Goal: Task Accomplishment & Management: Use online tool/utility

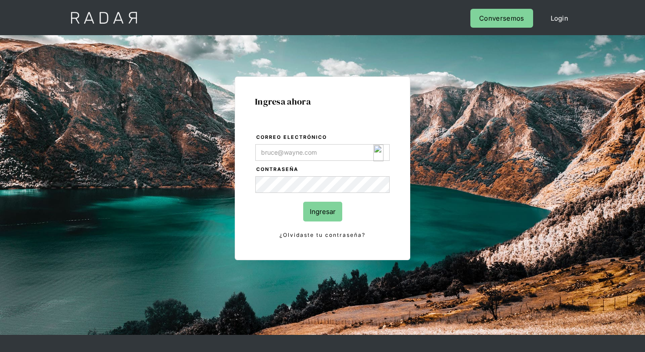
click at [378, 152] on img "Login Form" at bounding box center [379, 152] width 10 height 17
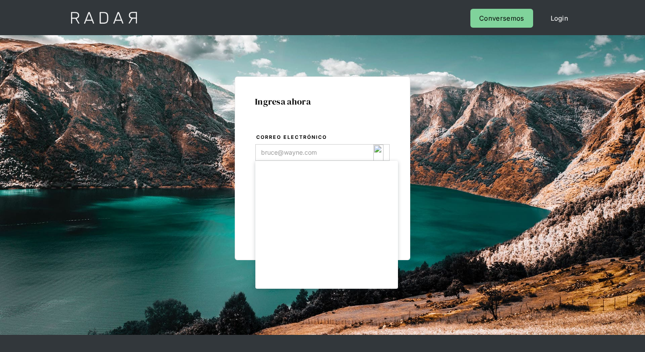
type input "[EMAIL_ADDRESS][DOMAIN_NAME]"
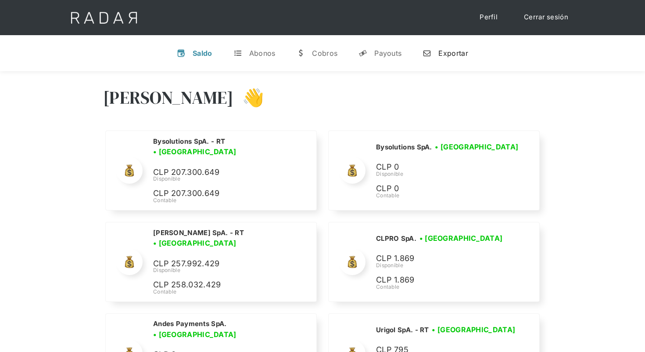
click at [447, 58] on link "n Exportar" at bounding box center [445, 53] width 59 height 23
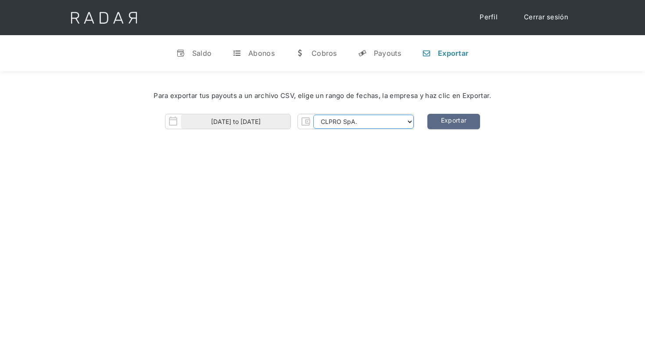
click at [384, 123] on select "CLPRO SpA. Coster SpA. Urigol SpA. Bysolutions SpA. Clmax SpA. Andes Payments S…" at bounding box center [363, 122] width 101 height 14
click at [314, 115] on select "CLPRO SpA. Coster SpA. Urigol SpA. Bysolutions SpA. Clmax SpA. Andes Payments S…" at bounding box center [363, 122] width 101 height 14
click at [340, 116] on select "CLPRO SpA. Coster SpA. Urigol SpA. Bysolutions SpA. Clmax SpA. Andes Payments S…" at bounding box center [363, 122] width 101 height 14
select select "bysolutions-rt"
click at [314, 115] on select "CLPRO SpA. Coster SpA. Urigol SpA. Bysolutions SpA. Clmax SpA. Andes Payments S…" at bounding box center [363, 122] width 101 height 14
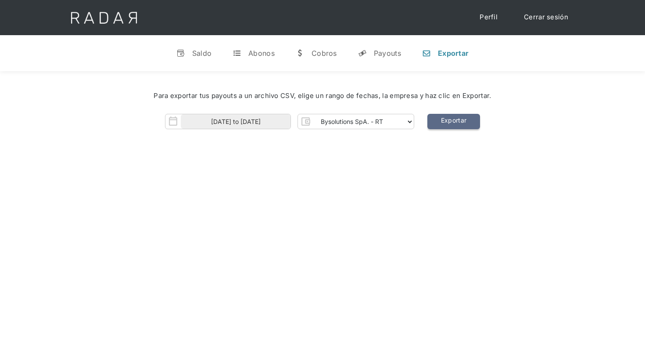
click at [447, 123] on link "Exportar" at bounding box center [454, 121] width 53 height 15
